Goal: Information Seeking & Learning: Learn about a topic

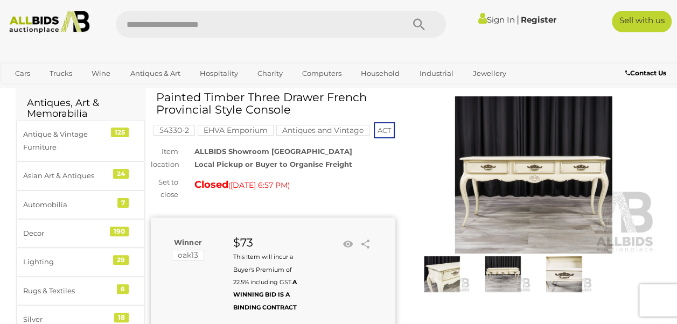
scroll to position [21, 0]
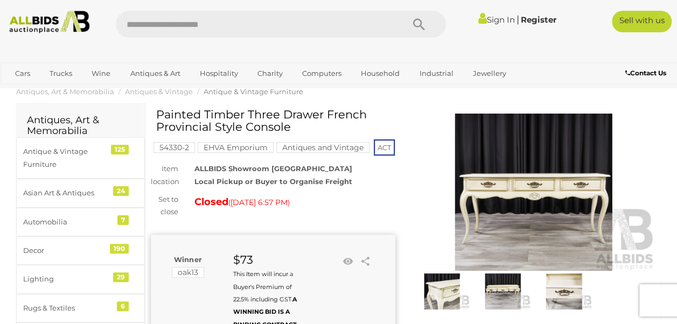
click at [534, 182] on img at bounding box center [534, 192] width 245 height 157
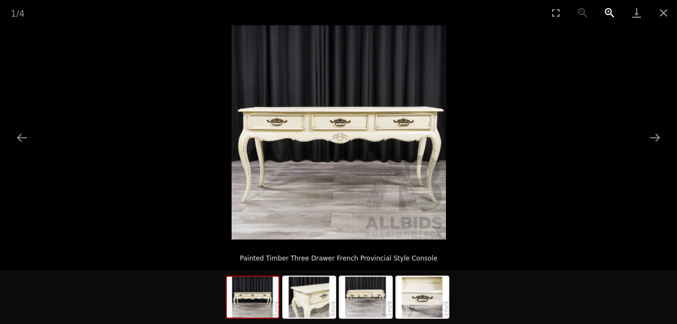
click at [608, 15] on button "Zoom in" at bounding box center [609, 12] width 27 height 25
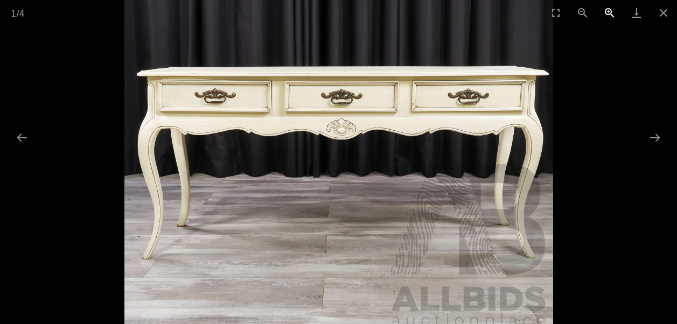
click at [608, 15] on button "Zoom in" at bounding box center [609, 12] width 27 height 25
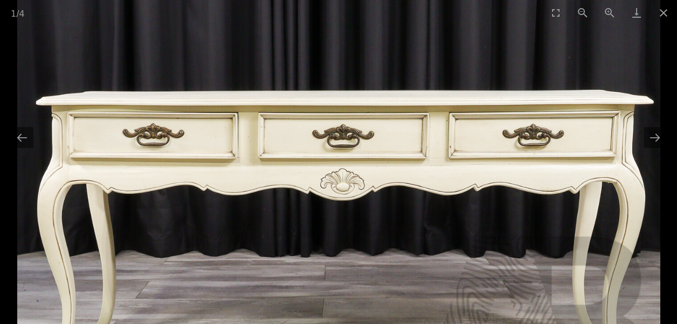
drag, startPoint x: 500, startPoint y: 94, endPoint x: 529, endPoint y: 158, distance: 70.7
click at [529, 158] on img at bounding box center [338, 167] width 643 height 643
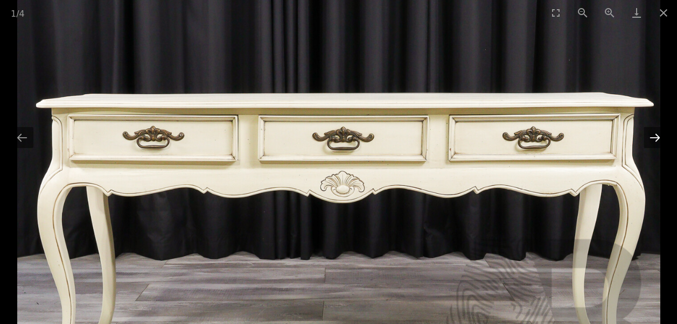
click at [655, 135] on button "Next slide" at bounding box center [655, 137] width 23 height 21
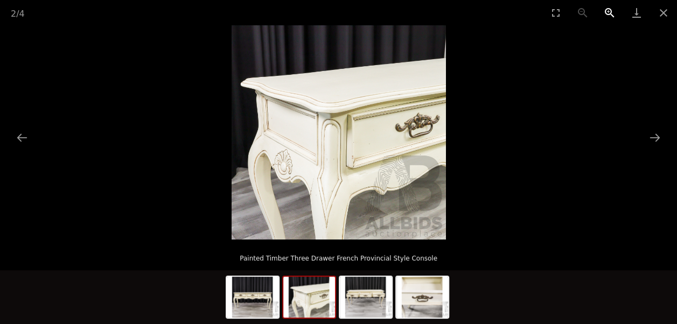
click at [612, 12] on button "Zoom in" at bounding box center [609, 12] width 27 height 25
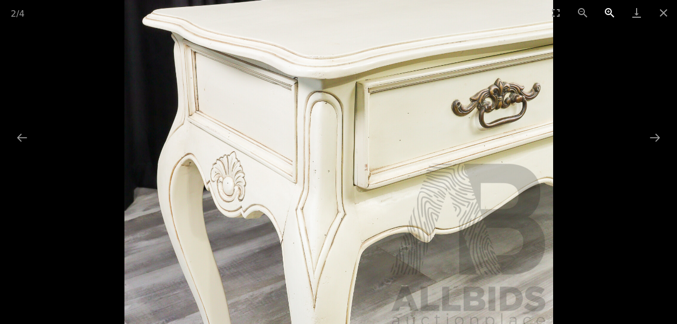
click at [611, 12] on button "Zoom in" at bounding box center [609, 12] width 27 height 25
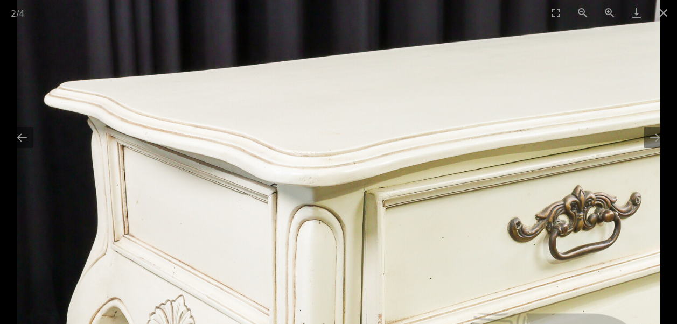
drag, startPoint x: 543, startPoint y: 83, endPoint x: 430, endPoint y: 225, distance: 181.7
click at [430, 225] on img at bounding box center [338, 244] width 643 height 643
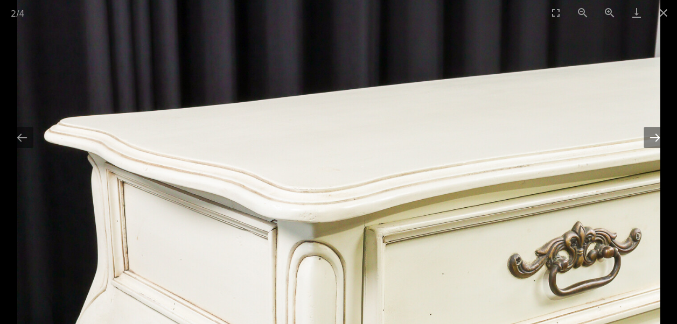
click at [651, 143] on button "Next slide" at bounding box center [655, 137] width 23 height 21
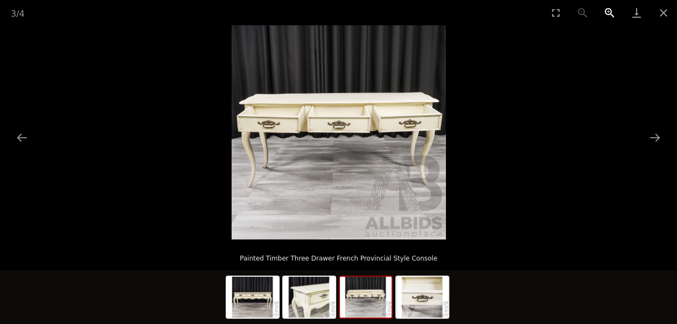
click at [608, 16] on button "Zoom in" at bounding box center [609, 12] width 27 height 25
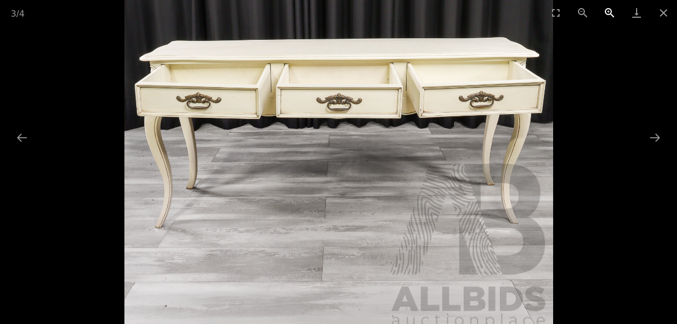
click at [608, 16] on button "Zoom in" at bounding box center [609, 12] width 27 height 25
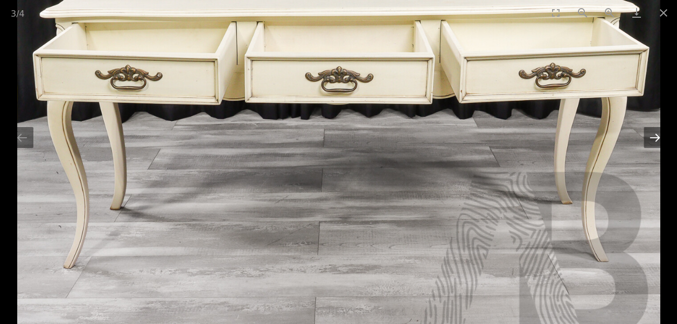
click at [657, 143] on button "Next slide" at bounding box center [655, 137] width 23 height 21
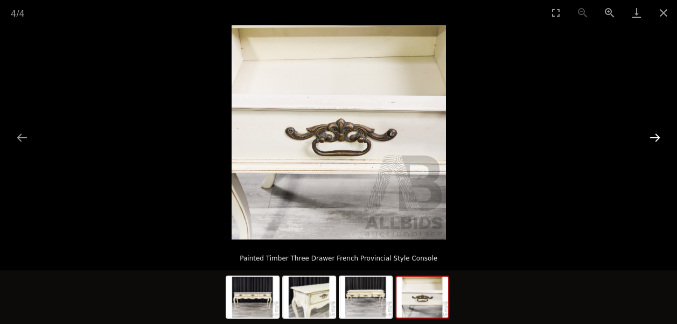
click at [657, 143] on button "Next slide" at bounding box center [655, 137] width 23 height 21
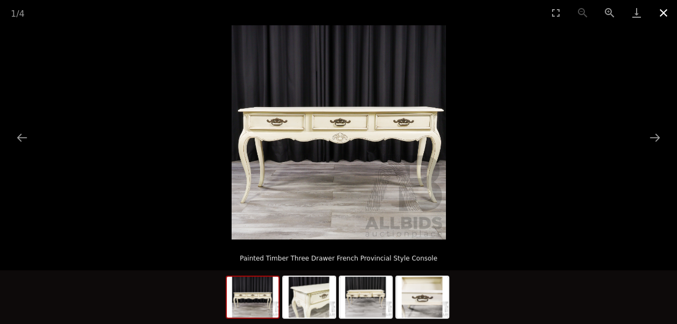
click at [657, 13] on button "Close gallery" at bounding box center [663, 12] width 27 height 25
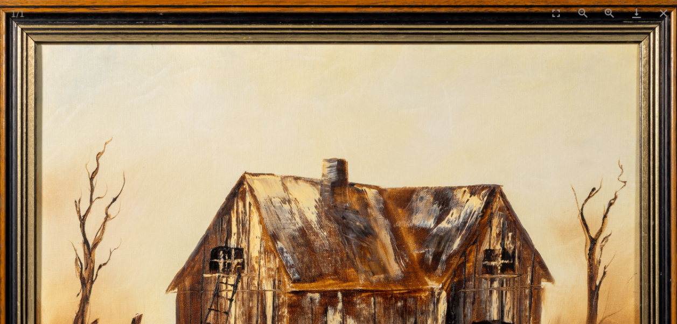
scroll to position [0, 1]
click at [660, 22] on button "Close gallery" at bounding box center [663, 12] width 27 height 25
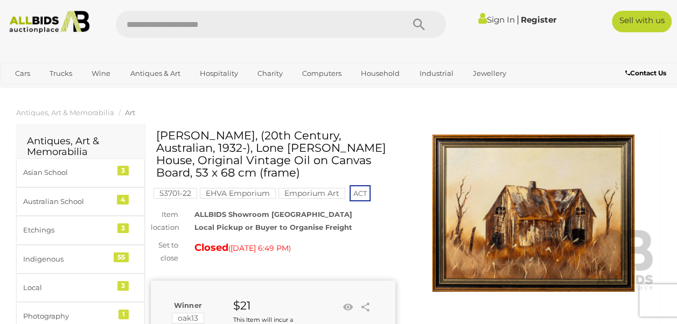
scroll to position [0, 0]
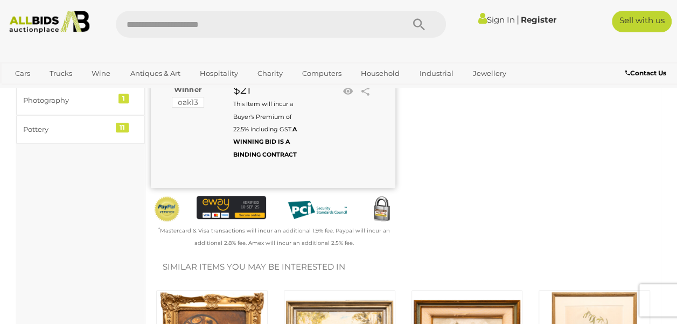
scroll to position [114, 0]
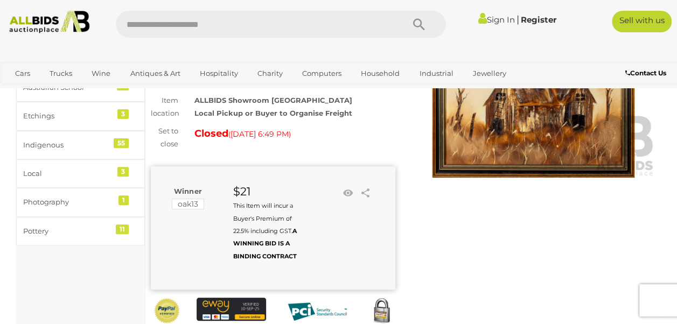
click at [560, 130] on img at bounding box center [534, 98] width 245 height 157
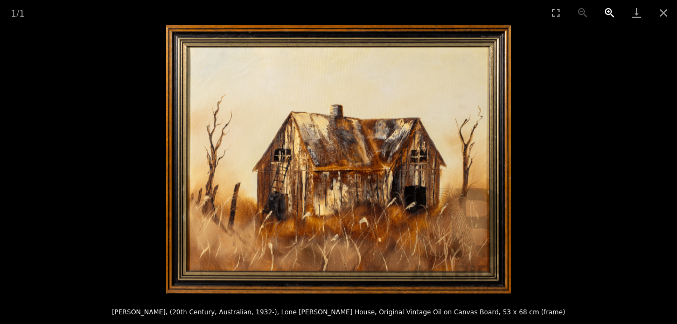
click at [609, 13] on button "Zoom in" at bounding box center [609, 12] width 27 height 25
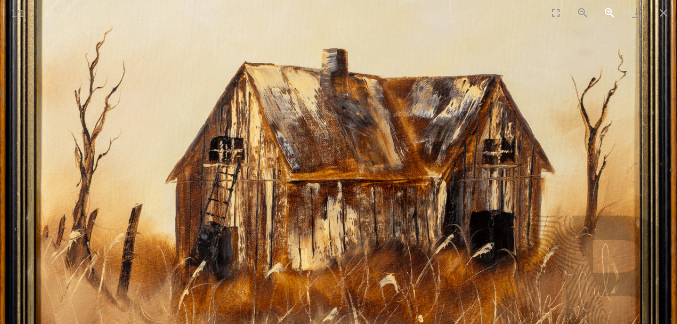
click at [609, 14] on button "Zoom in" at bounding box center [609, 12] width 27 height 25
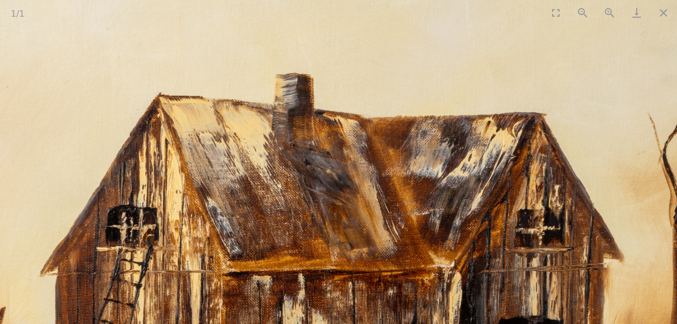
drag, startPoint x: 434, startPoint y: 265, endPoint x: 395, endPoint y: 347, distance: 90.9
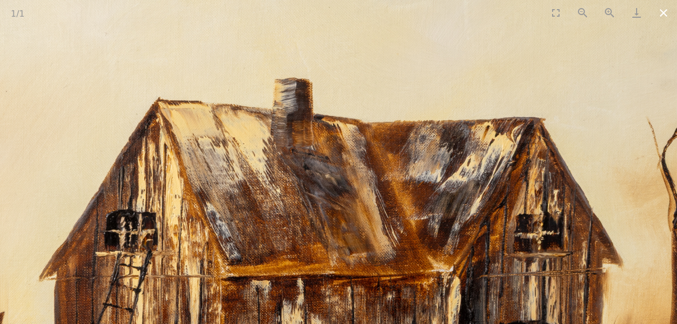
click at [664, 17] on button "Close gallery" at bounding box center [663, 12] width 27 height 25
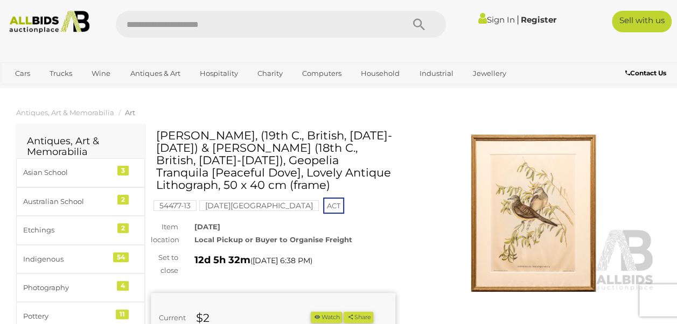
click at [556, 225] on img at bounding box center [534, 213] width 245 height 157
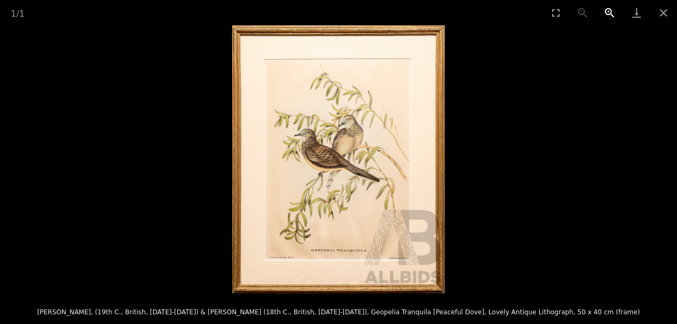
click at [609, 11] on button "Zoom in" at bounding box center [609, 12] width 27 height 25
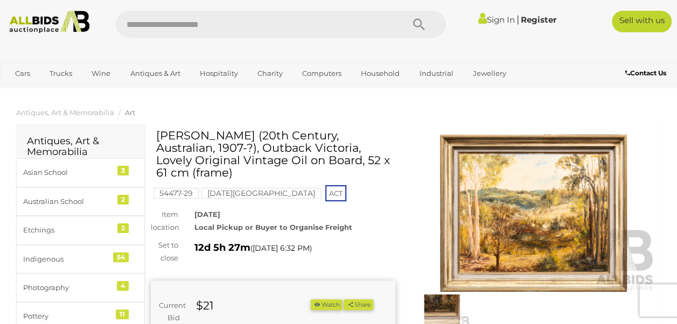
click at [611, 193] on img at bounding box center [534, 213] width 245 height 157
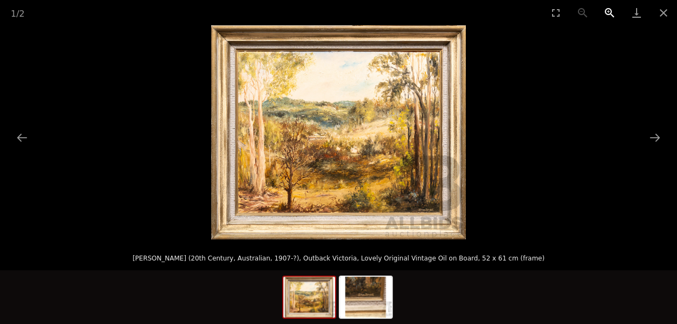
click at [609, 12] on button "Zoom in" at bounding box center [609, 12] width 27 height 25
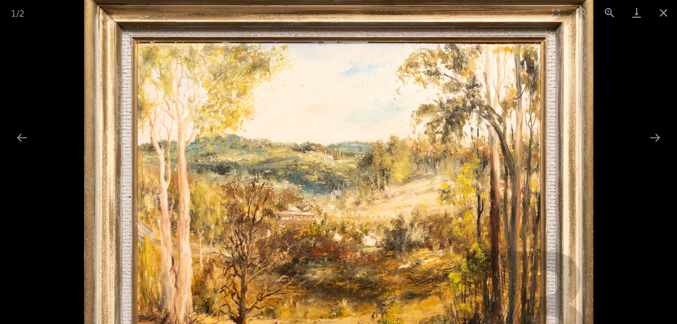
drag, startPoint x: 449, startPoint y: 76, endPoint x: 482, endPoint y: 164, distance: 93.2
click at [482, 164] on img at bounding box center [338, 205] width 509 height 429
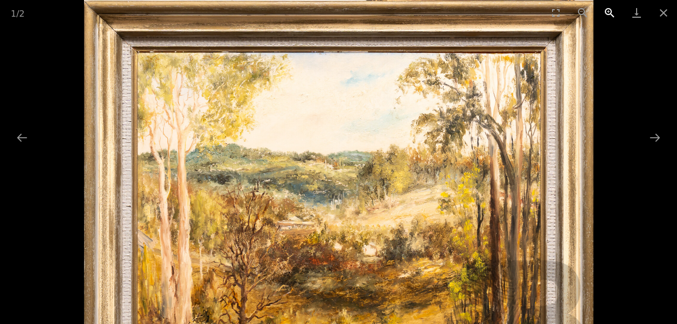
click at [608, 13] on button "Zoom in" at bounding box center [609, 12] width 27 height 25
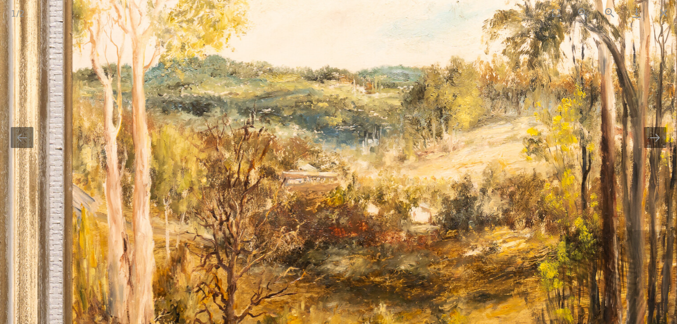
drag, startPoint x: 484, startPoint y: 165, endPoint x: 475, endPoint y: 46, distance: 119.4
click at [475, 46] on img at bounding box center [373, 160] width 764 height 643
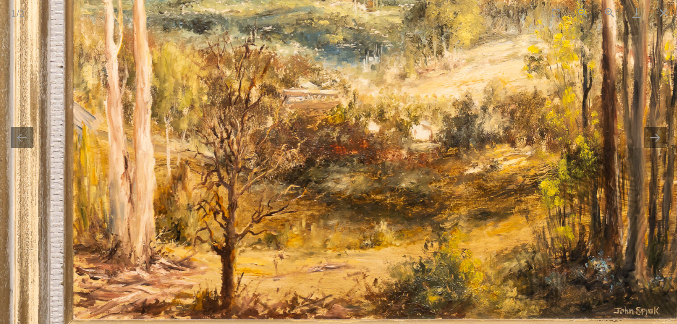
scroll to position [0, 1]
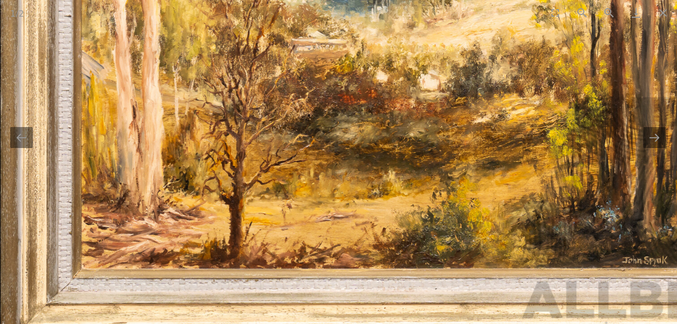
drag, startPoint x: 462, startPoint y: 184, endPoint x: 476, endPoint y: 134, distance: 52.5
click at [476, 134] on img at bounding box center [383, 27] width 764 height 643
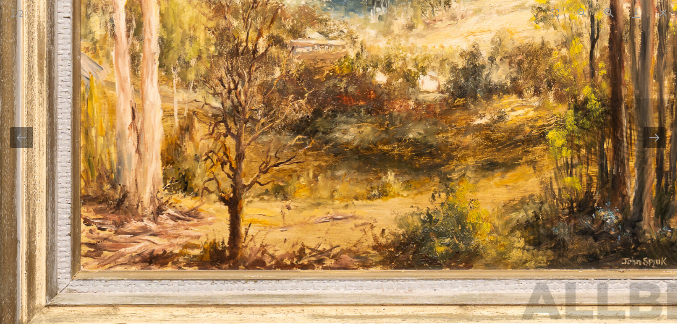
scroll to position [0, 1]
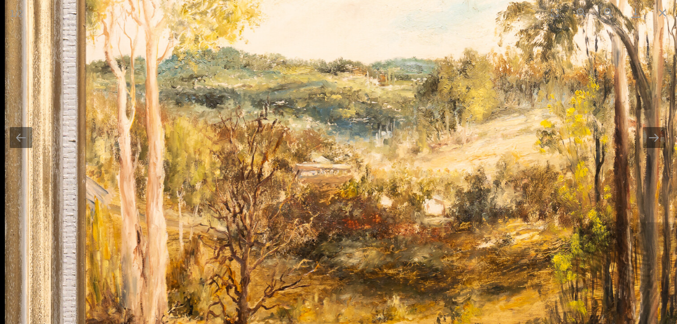
drag, startPoint x: 421, startPoint y: 152, endPoint x: 441, endPoint y: 233, distance: 82.6
click at [455, 279] on img at bounding box center [387, 152] width 764 height 643
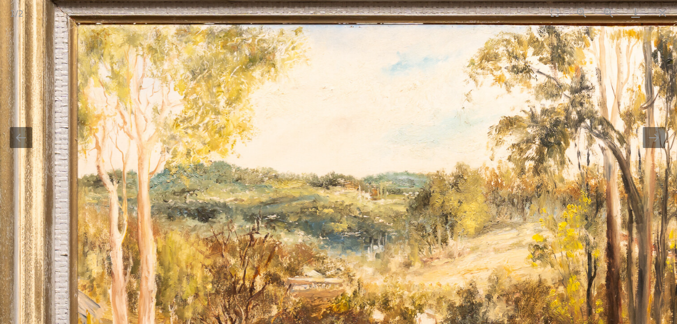
drag, startPoint x: 446, startPoint y: 178, endPoint x: 442, endPoint y: 259, distance: 81.5
click at [442, 260] on img at bounding box center [379, 267] width 764 height 643
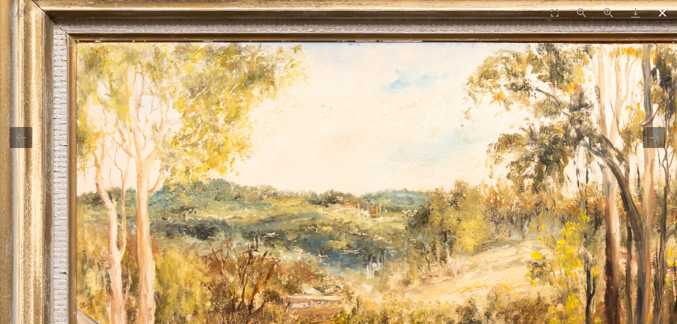
click at [658, 13] on button "Close gallery" at bounding box center [662, 12] width 27 height 25
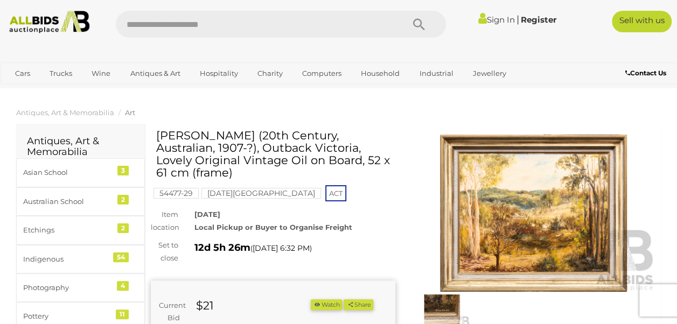
scroll to position [0, 0]
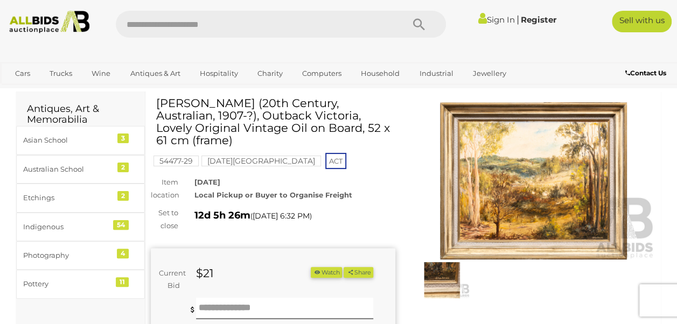
scroll to position [19, 0]
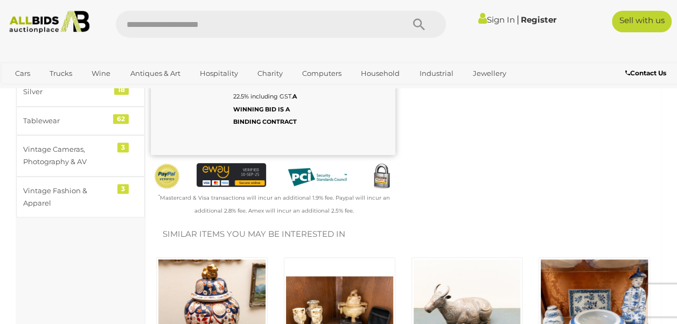
scroll to position [17, 0]
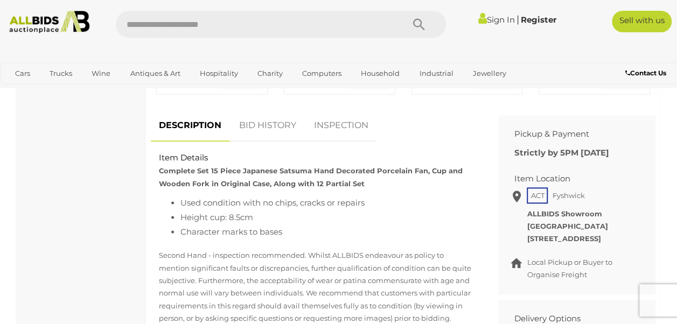
scroll to position [585, 0]
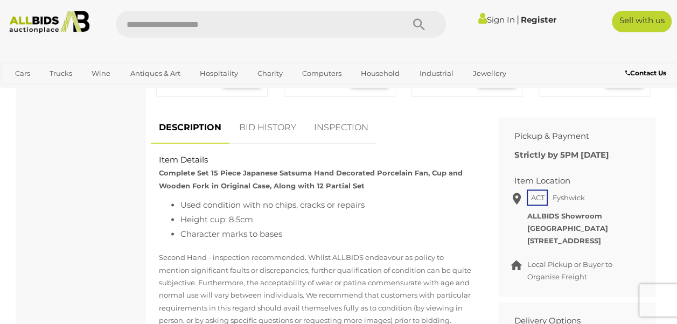
click at [274, 144] on link "BID HISTORY" at bounding box center [267, 128] width 73 height 32
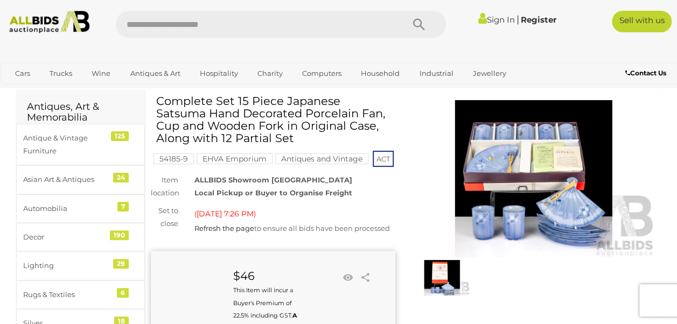
scroll to position [6, 0]
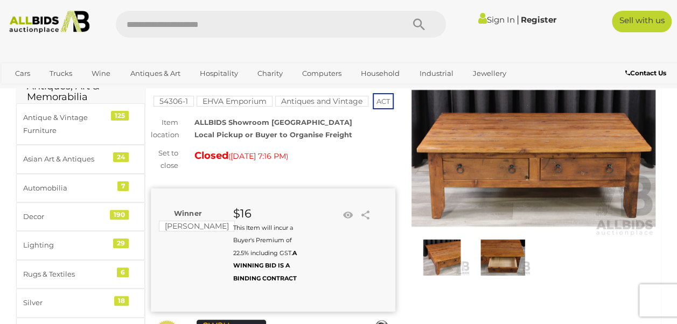
scroll to position [79, 0]
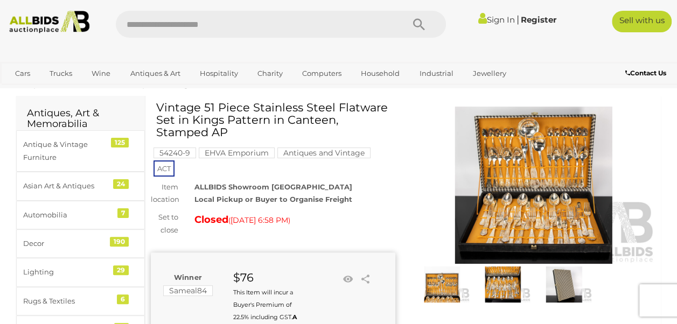
scroll to position [32, 0]
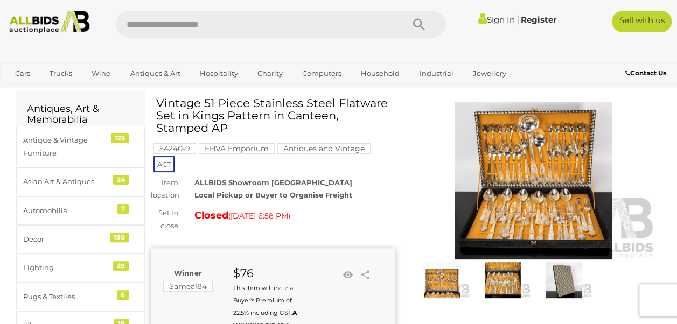
click at [513, 203] on img at bounding box center [534, 180] width 245 height 157
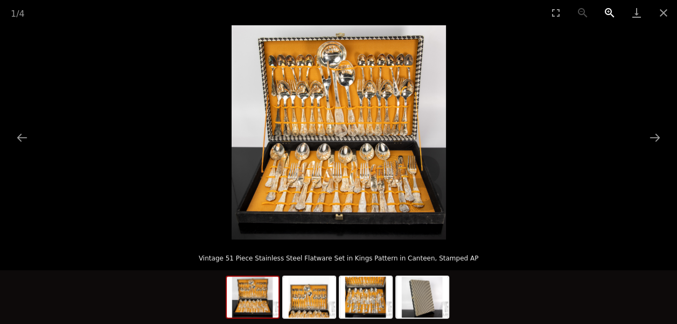
click at [608, 14] on button "Zoom in" at bounding box center [609, 12] width 27 height 25
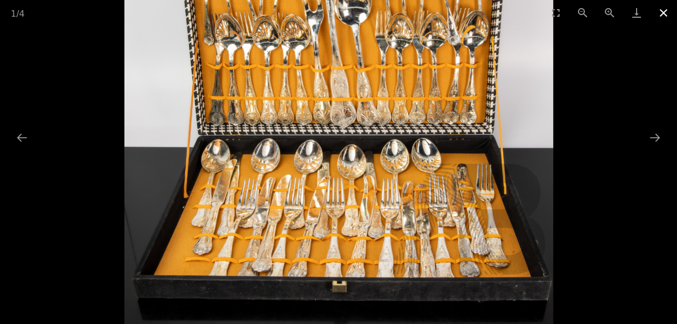
click at [665, 9] on button "Close gallery" at bounding box center [663, 12] width 27 height 25
